Goal: Transaction & Acquisition: Subscribe to service/newsletter

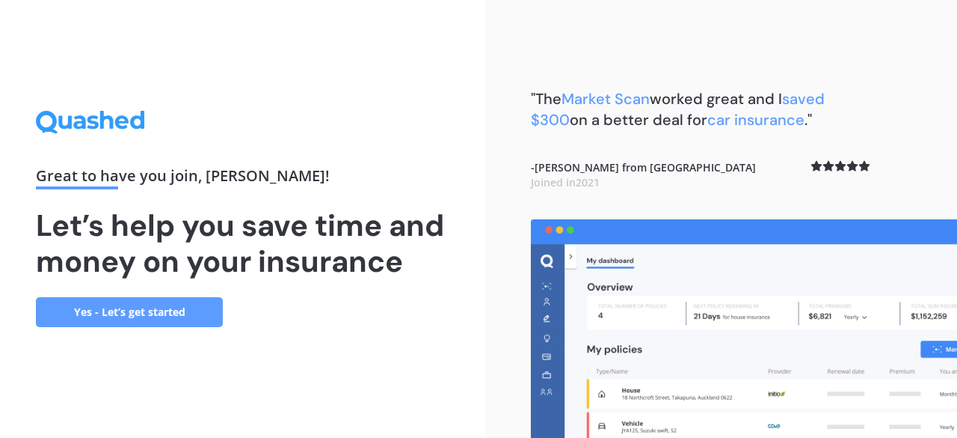
click at [150, 305] on link "Yes - Let’s get started" at bounding box center [129, 312] width 187 height 30
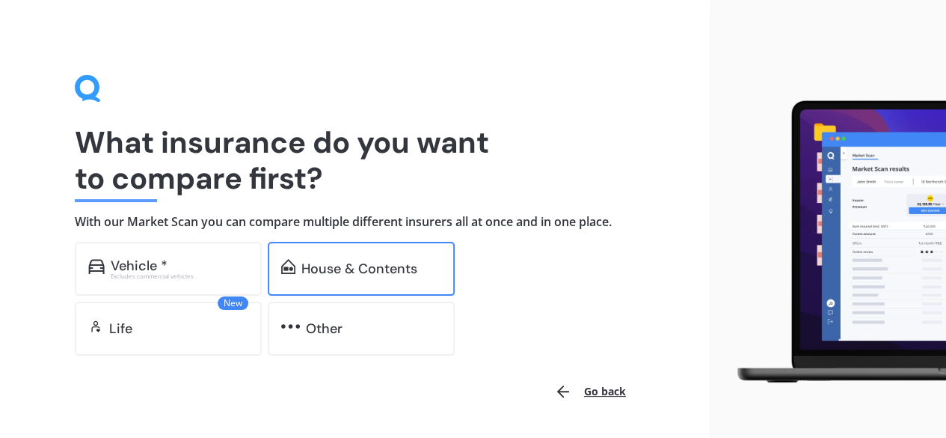
click at [310, 264] on div "House & Contents" at bounding box center [359, 268] width 116 height 15
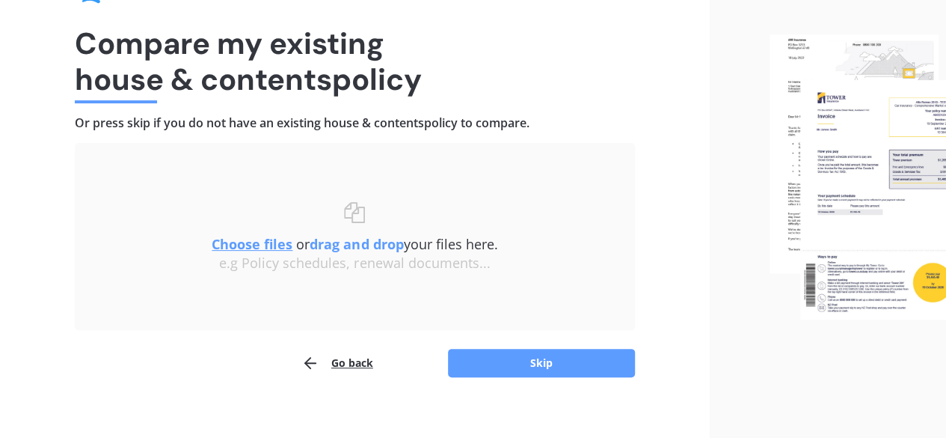
scroll to position [113, 0]
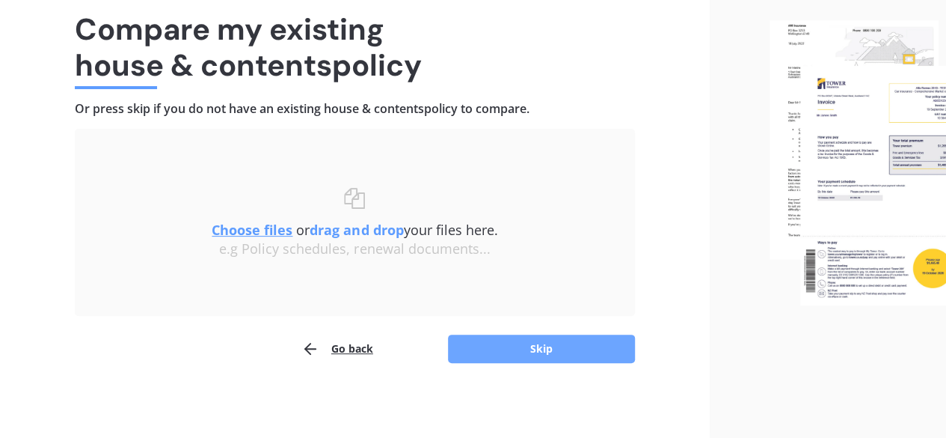
click at [587, 349] on button "Skip" at bounding box center [541, 348] width 187 height 28
